Goal: Task Accomplishment & Management: Use online tool/utility

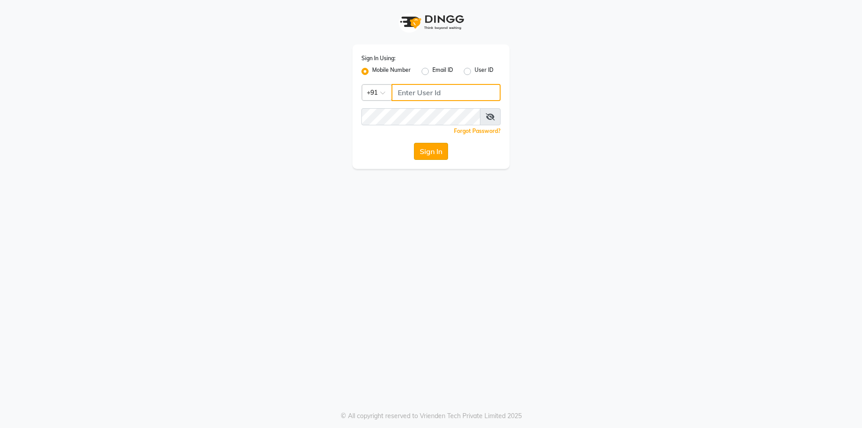
type input "9842744220"
click at [426, 153] on button "Sign In" at bounding box center [431, 151] width 34 height 17
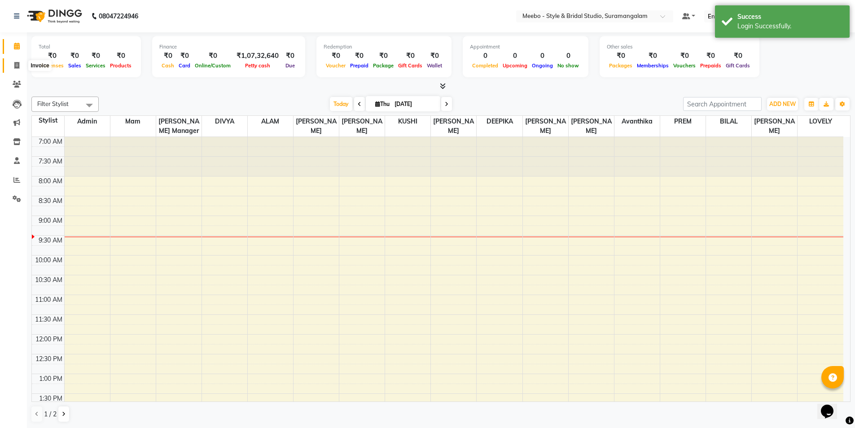
click at [16, 67] on icon at bounding box center [16, 65] width 5 height 7
select select "service"
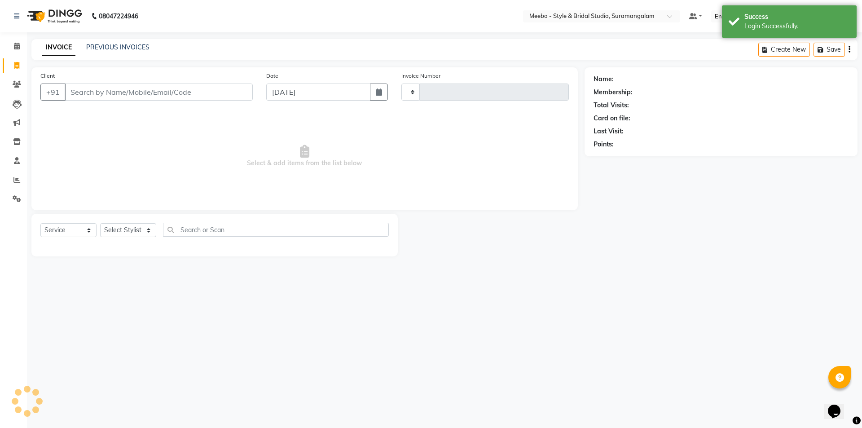
type input "5412"
select select "12"
click at [525, 266] on main "INVOICE PREVIOUS INVOICES Create New Save Client +91 Date [DATE] Invoice Number…" at bounding box center [444, 154] width 835 height 231
